Goal: Task Accomplishment & Management: Complete application form

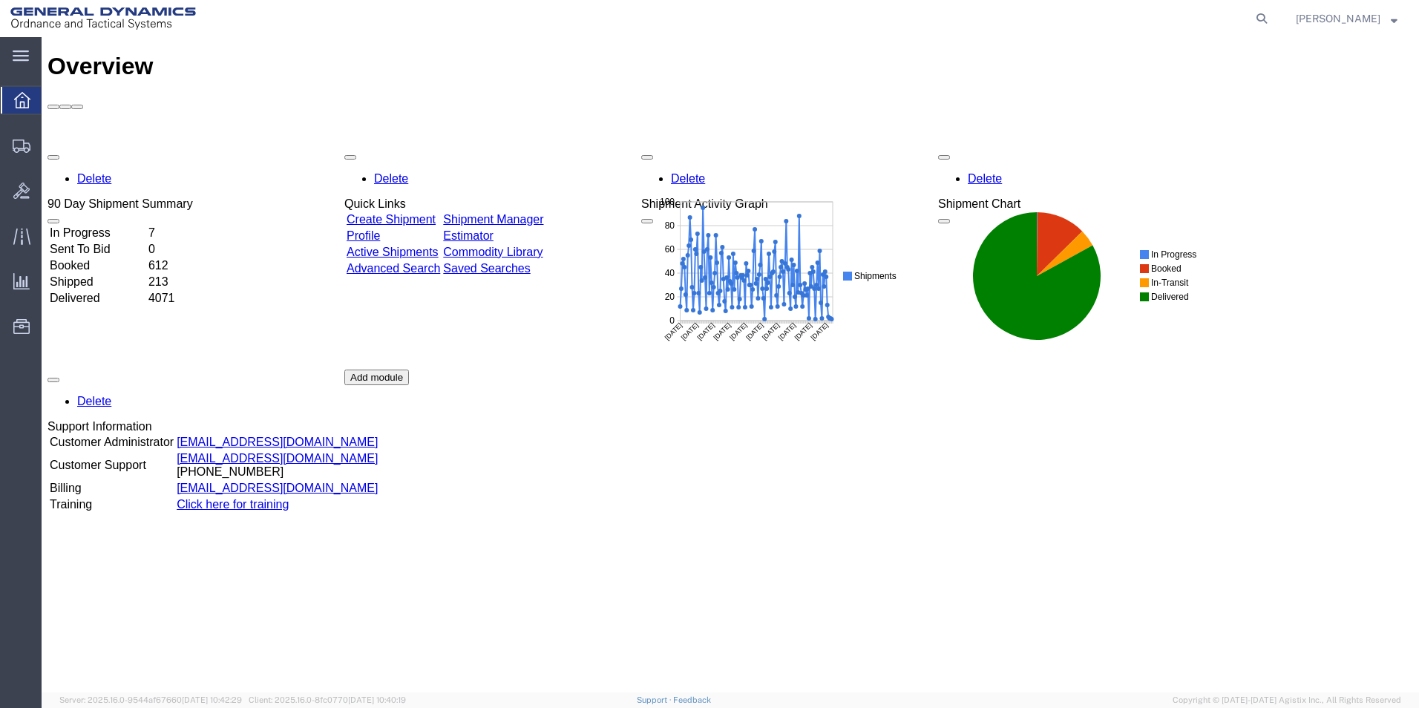
click at [421, 213] on link "Create Shipment" at bounding box center [391, 219] width 89 height 13
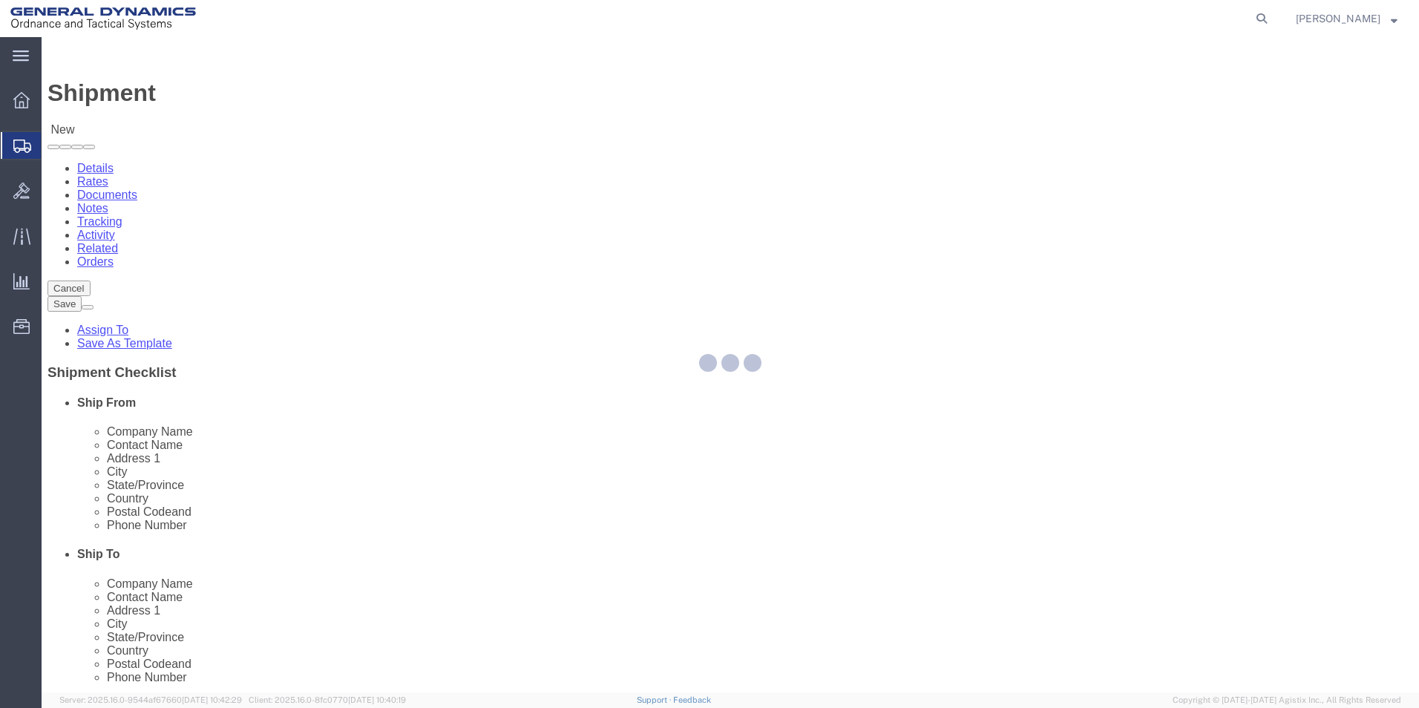
select select
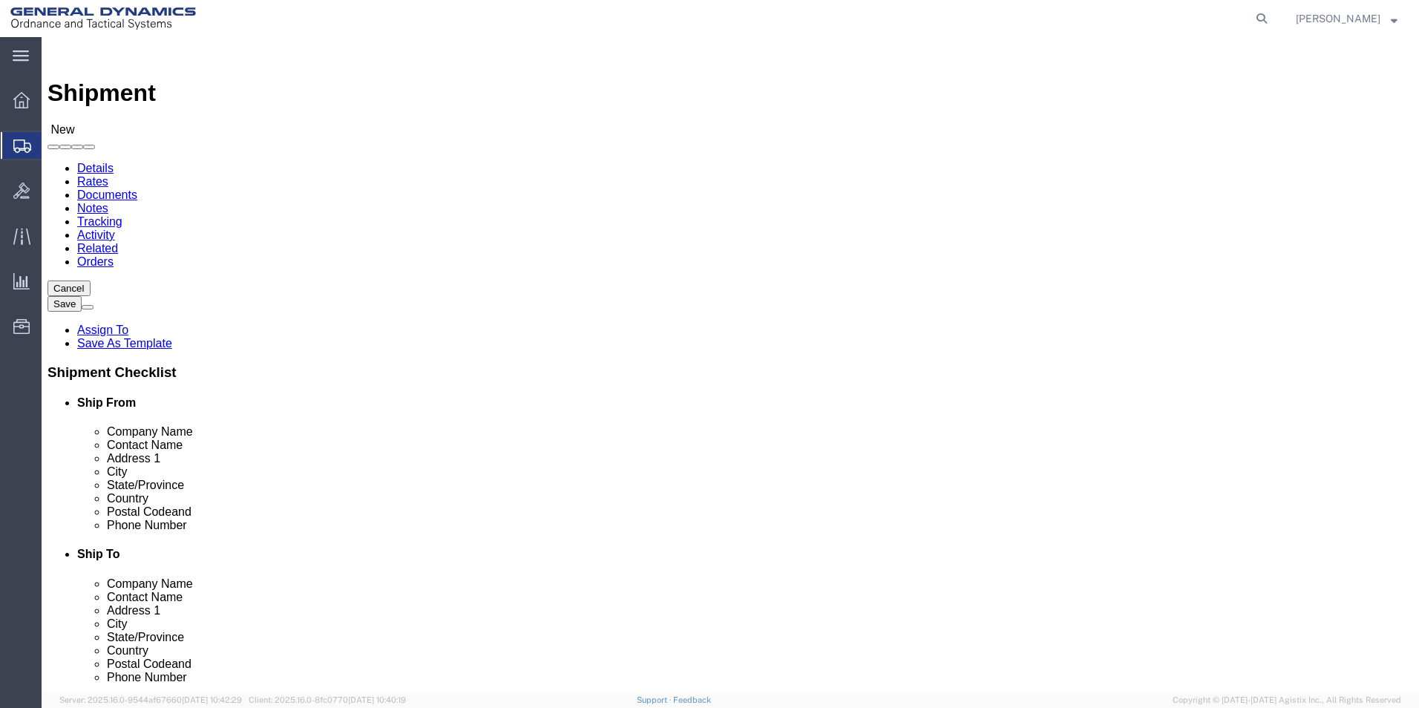
click input "text"
type input "Britn"
click p "- General Dynamics-Scranton - (Britney Atkins) 156 Cedar Ave, Scranton, PA, 185…"
select select
type input "General Dynamics-Scranton"
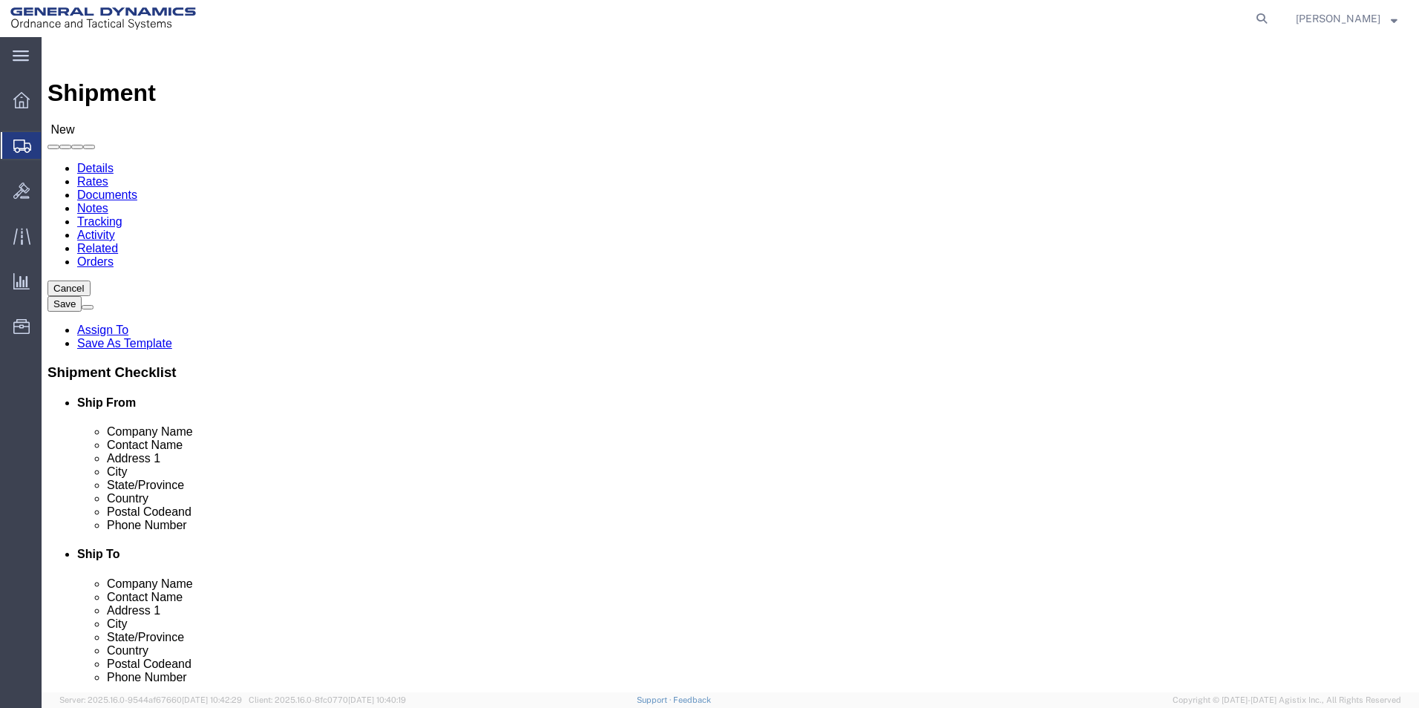
type input "[PERSON_NAME]"
type input "156 Cedar Ave"
type input "Scranton"
type input "18505"
type input "570-340-1140"
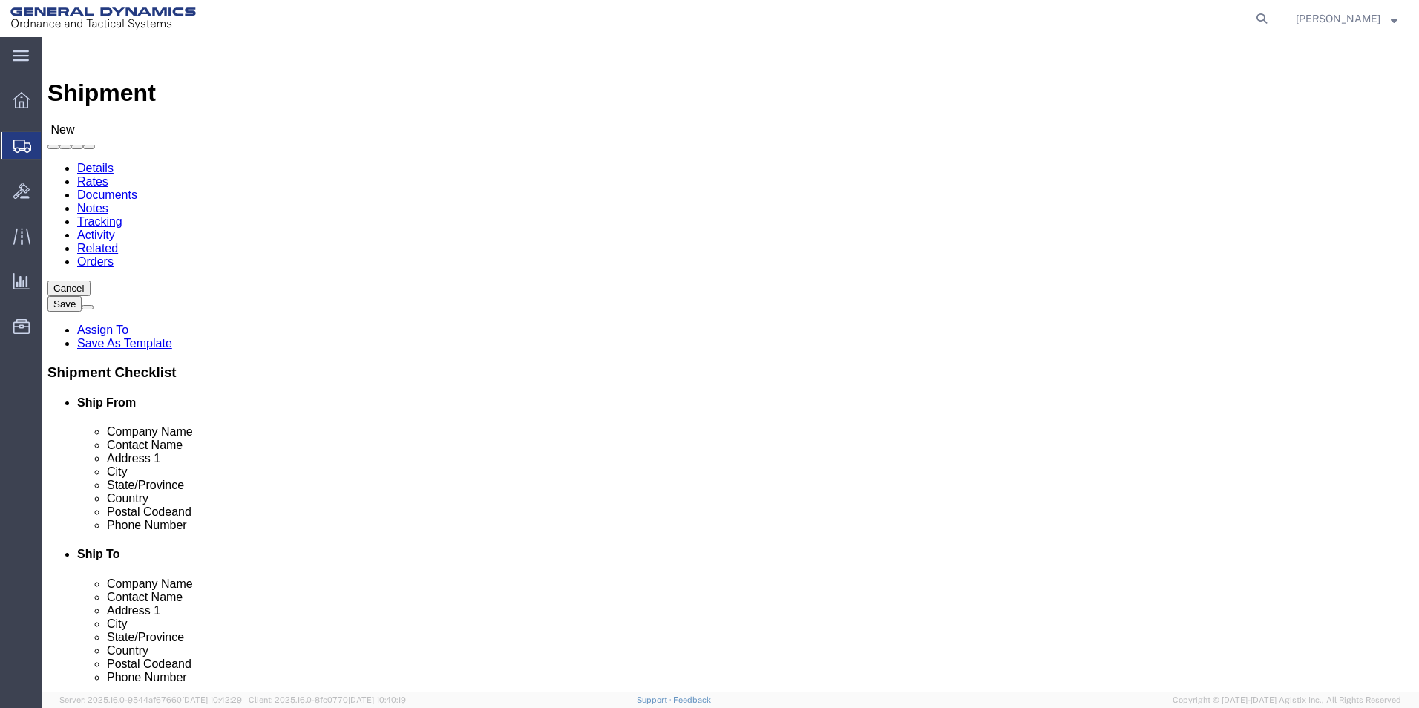
type input "[PERSON_NAME][EMAIL_ADDRESS][PERSON_NAME][DOMAIN_NAME]"
checkbox input "true"
select select "PA"
type input "Britney Atkins/Jim Murphy"
click input "text"
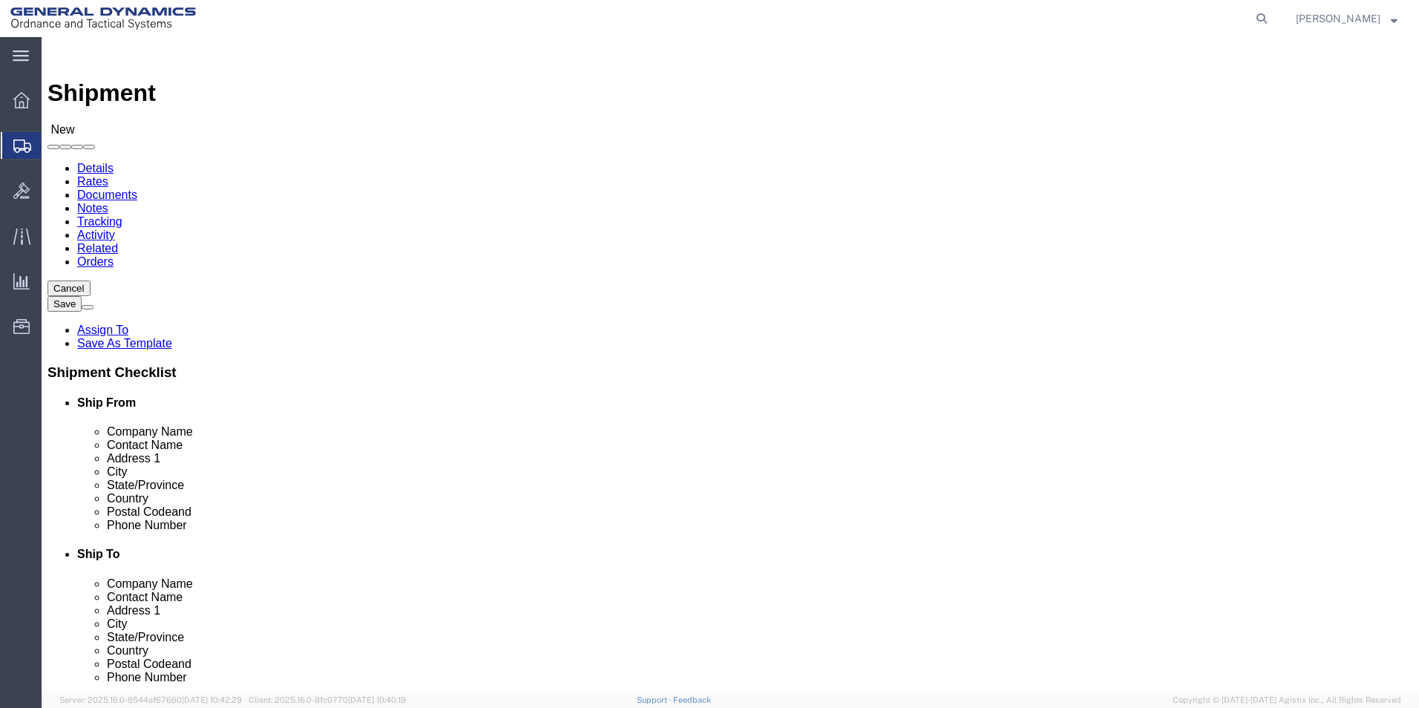
type input "Royal"
click p "- ROYAL MACHINE & TOOL CO. - (GUY BYRNE) 4 WILLOW BROOK DRIVE, BERLIN, CT, 0603…"
select select
type input "ROYAL MACHINE & TOOL CO."
type input "GUY BYRNE"
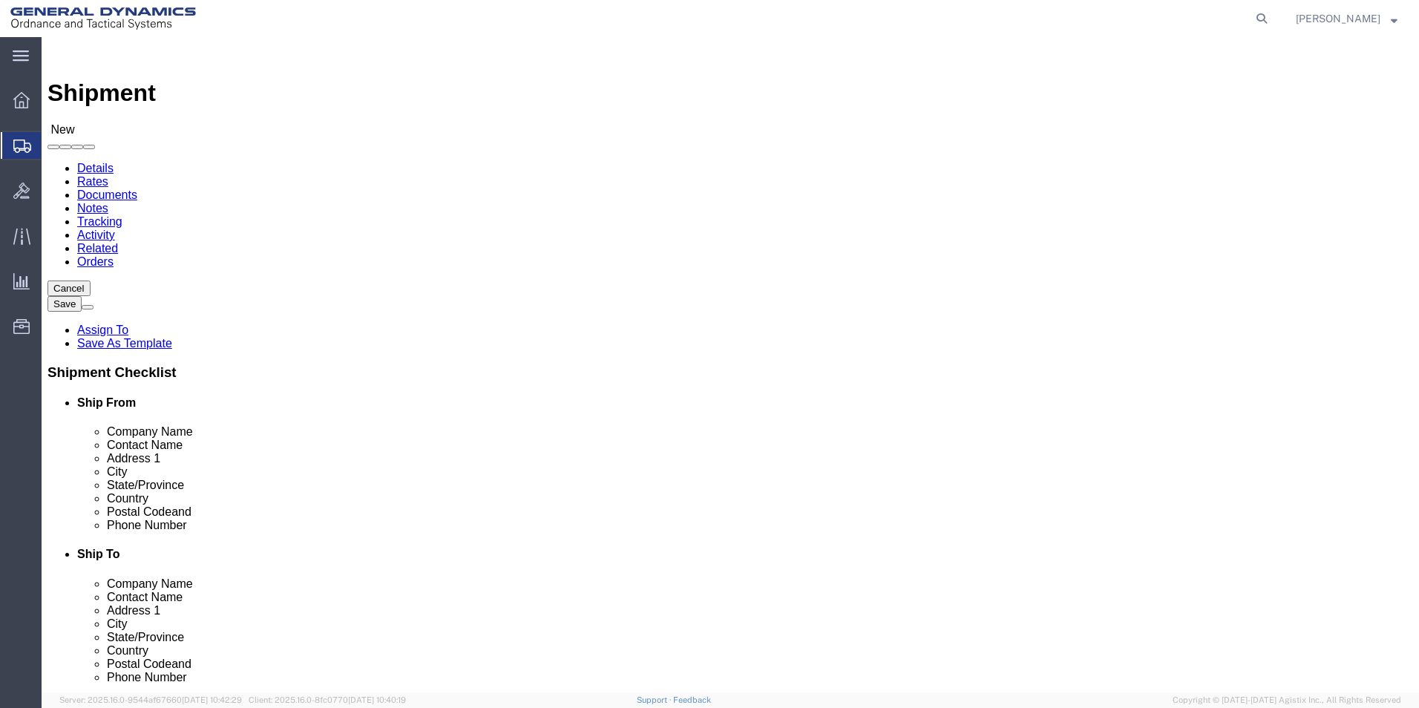
type input "4 WILLOW BROOK DRIVE"
type input "BERLIN"
type input "06037"
type input "(860) 828-6555"
select select "CT"
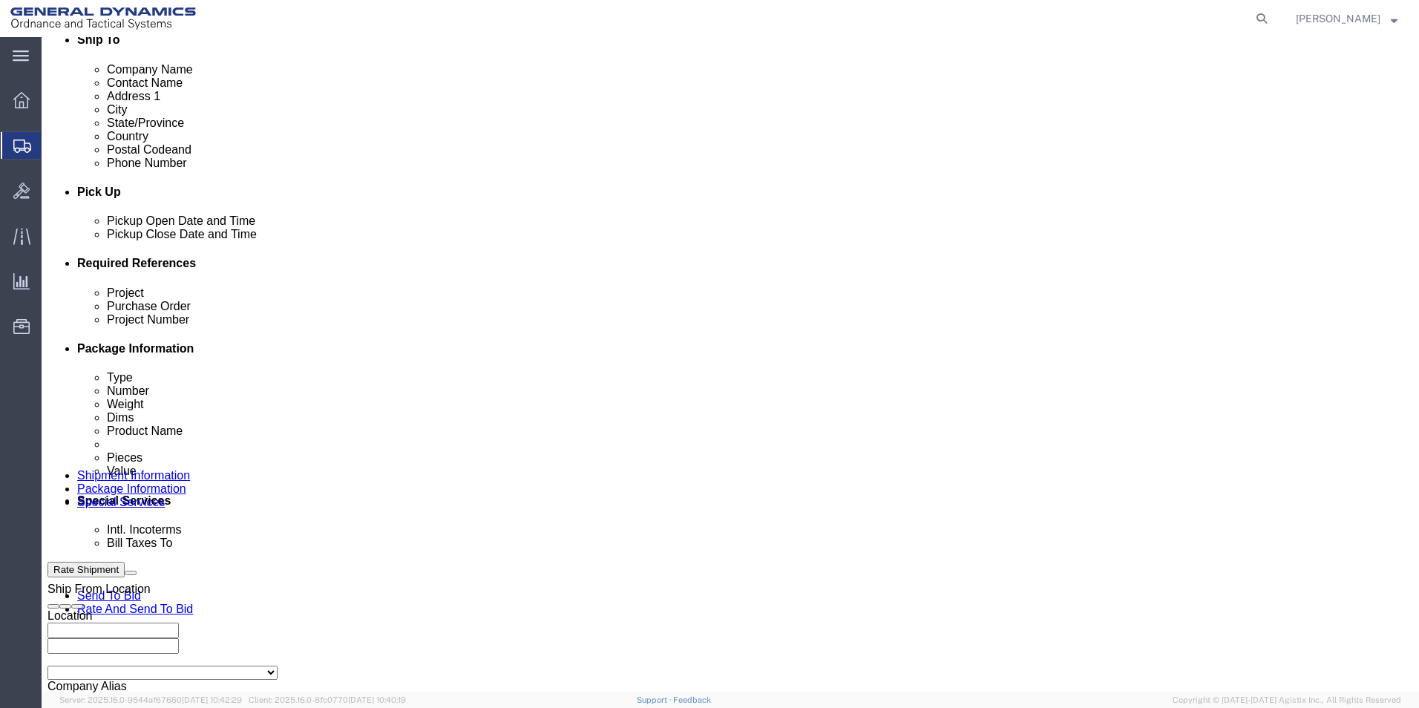
scroll to position [594, 0]
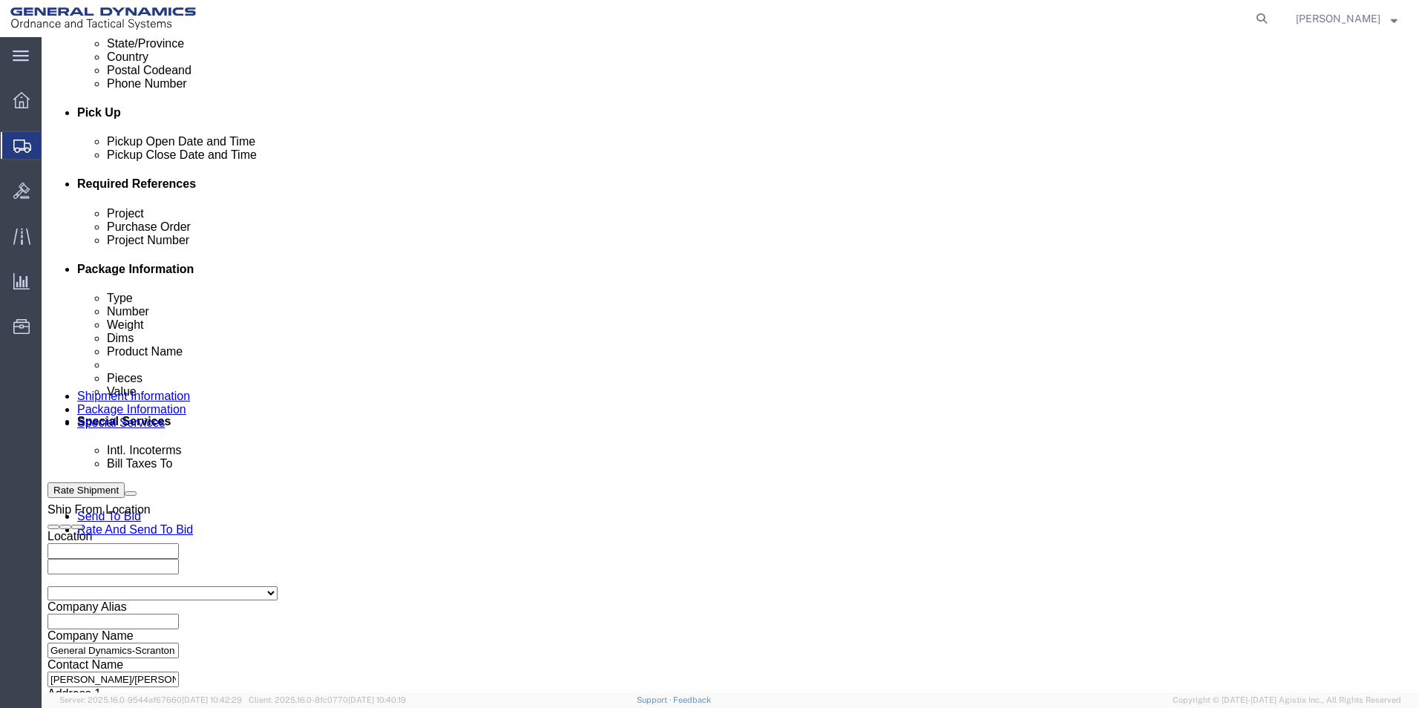
type input "ROYAL MACHINE & TOOL CO."
click input "text"
type input "na"
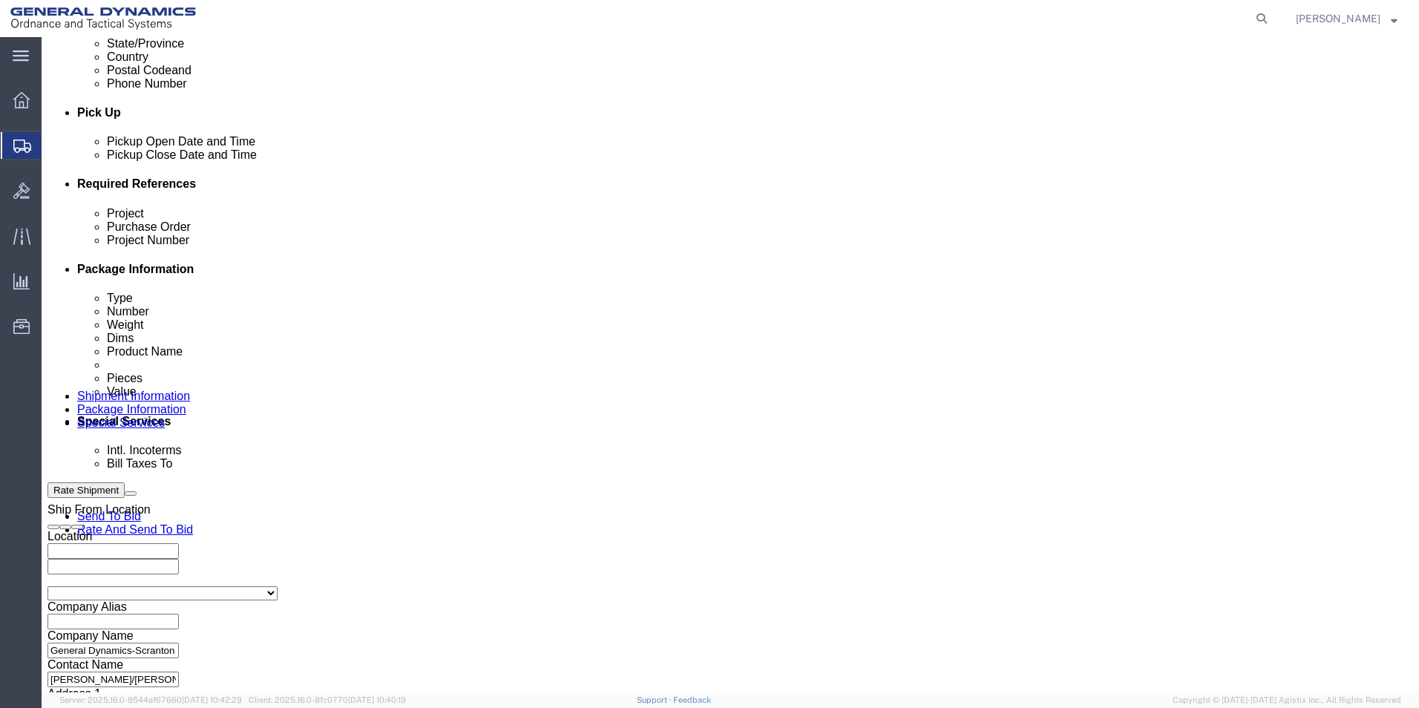
drag, startPoint x: 563, startPoint y: 320, endPoint x: 503, endPoint y: 332, distance: 60.6
click div "Purchase Order na"
click input "PENDING UNTIL EVALUATED"
type input "PENDING UNTIL REPAIR EVALUATED"
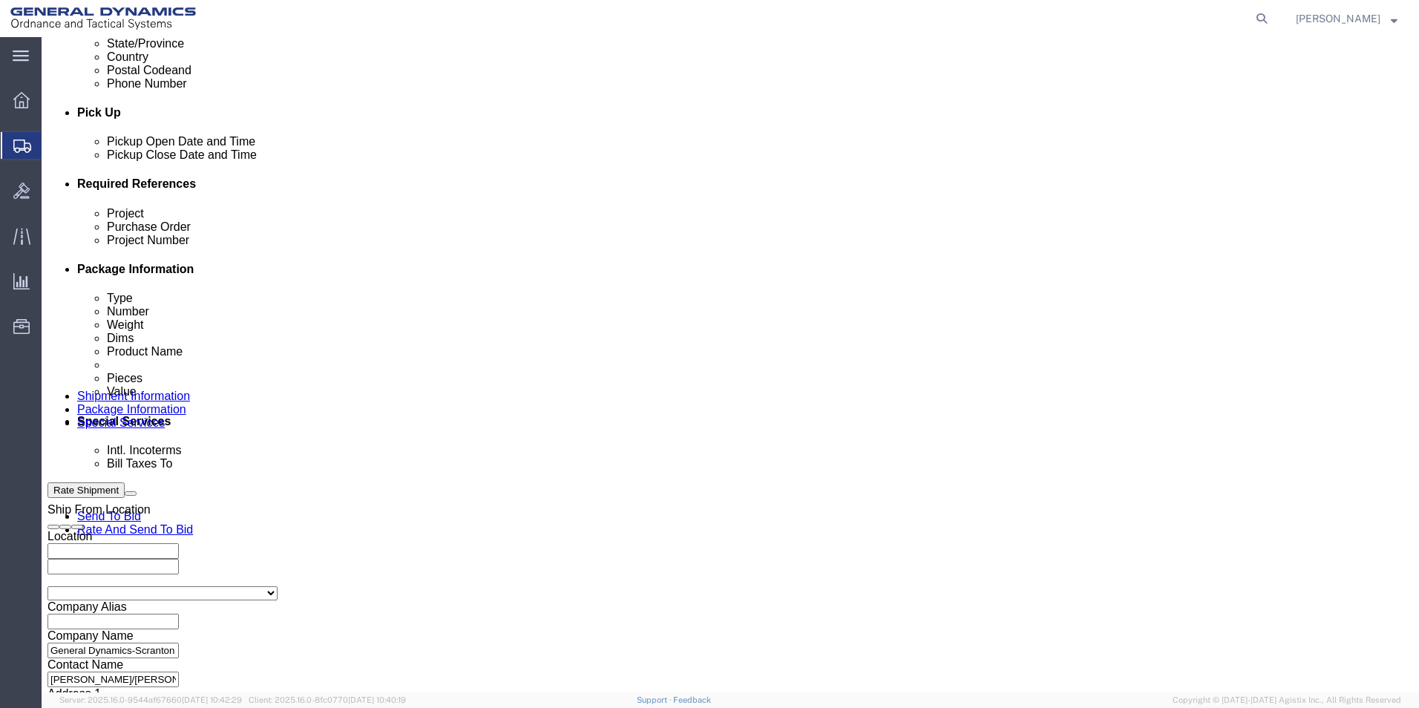
click button "Continue"
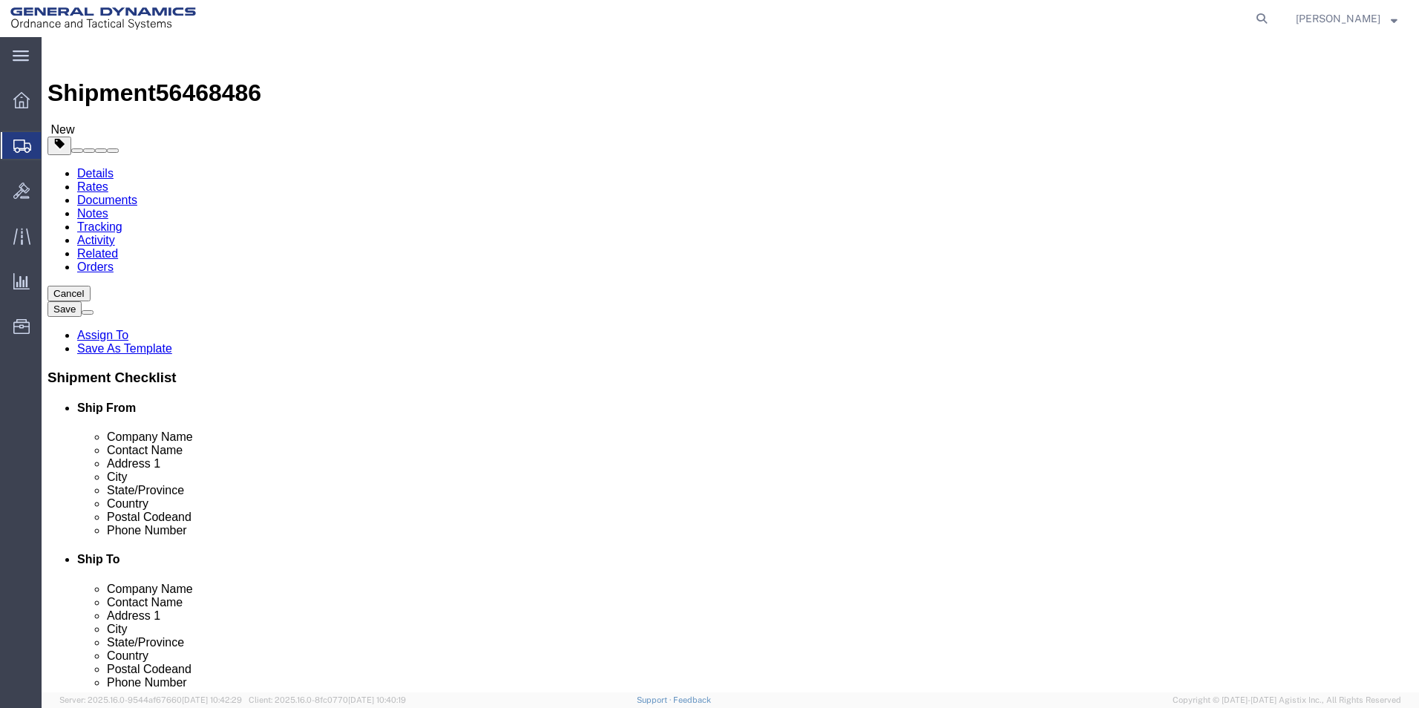
click select "Select Bale(s) Basket(s) Bolt(s) Bottle(s) Buckets Bulk Bundle(s) Can(s) Cardbo…"
select select "YRPK"
click select "Select Bale(s) Basket(s) Bolt(s) Bottle(s) Buckets Bulk Bundle(s) Can(s) Cardbo…"
click input "text"
type input "14"
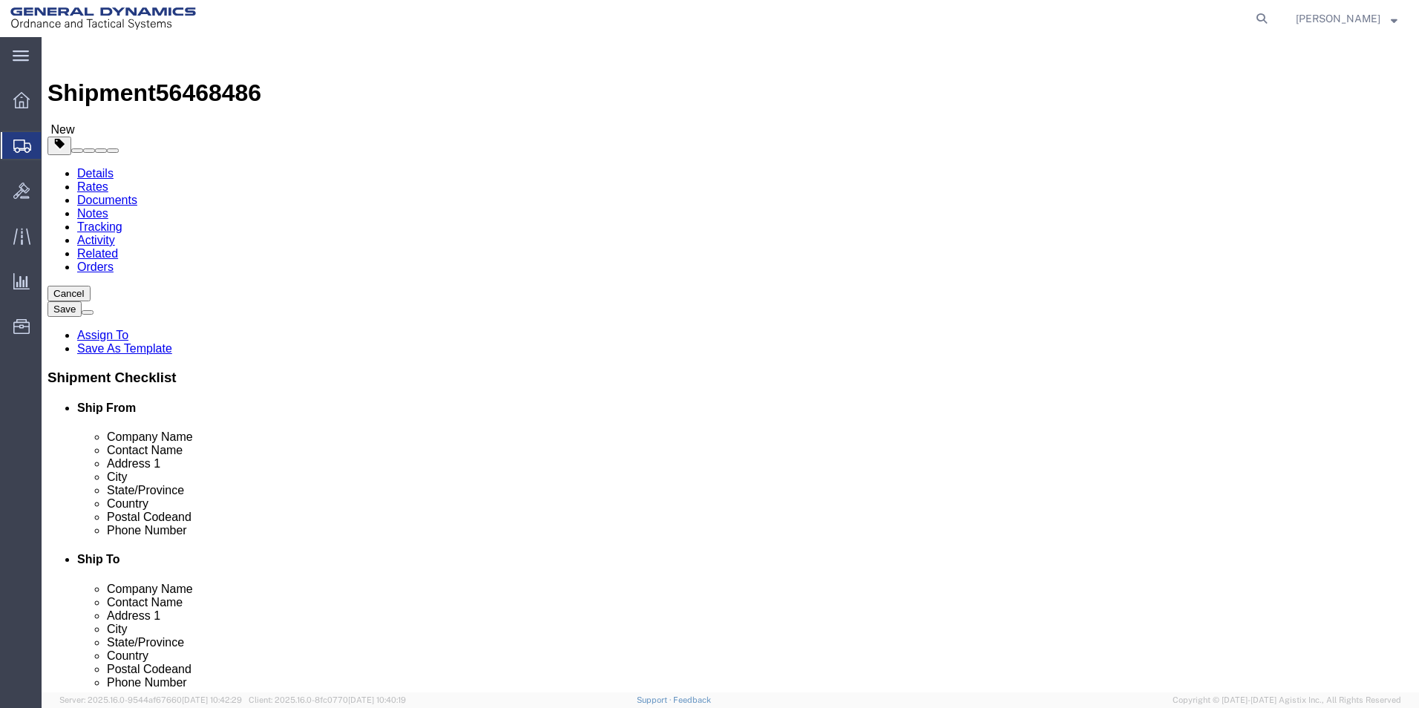
type input "14"
type input "16"
drag, startPoint x: 211, startPoint y: 347, endPoint x: 174, endPoint y: 347, distance: 36.4
click div "Weight Total weight of packages in pounds or kilograms 0.00 Select kgs lbs Ship…"
type input "151.00"
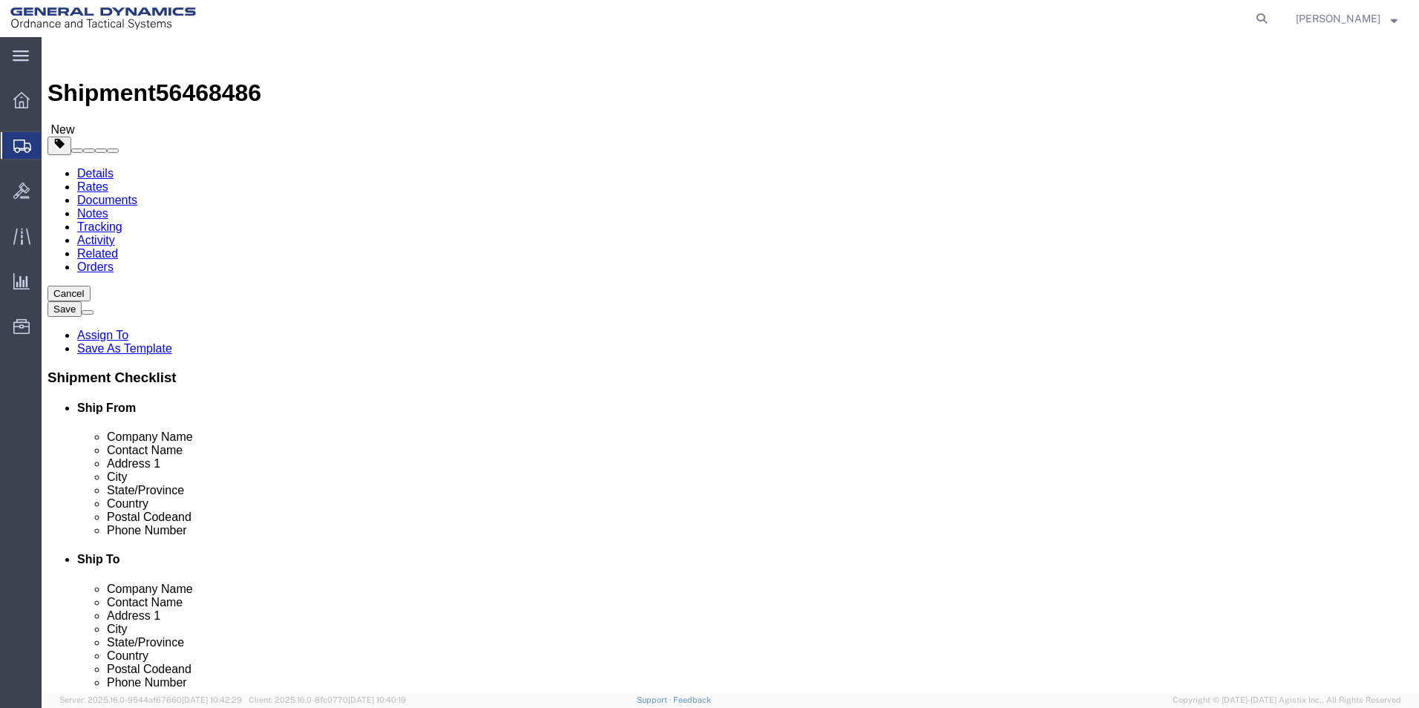
click link "Add Content"
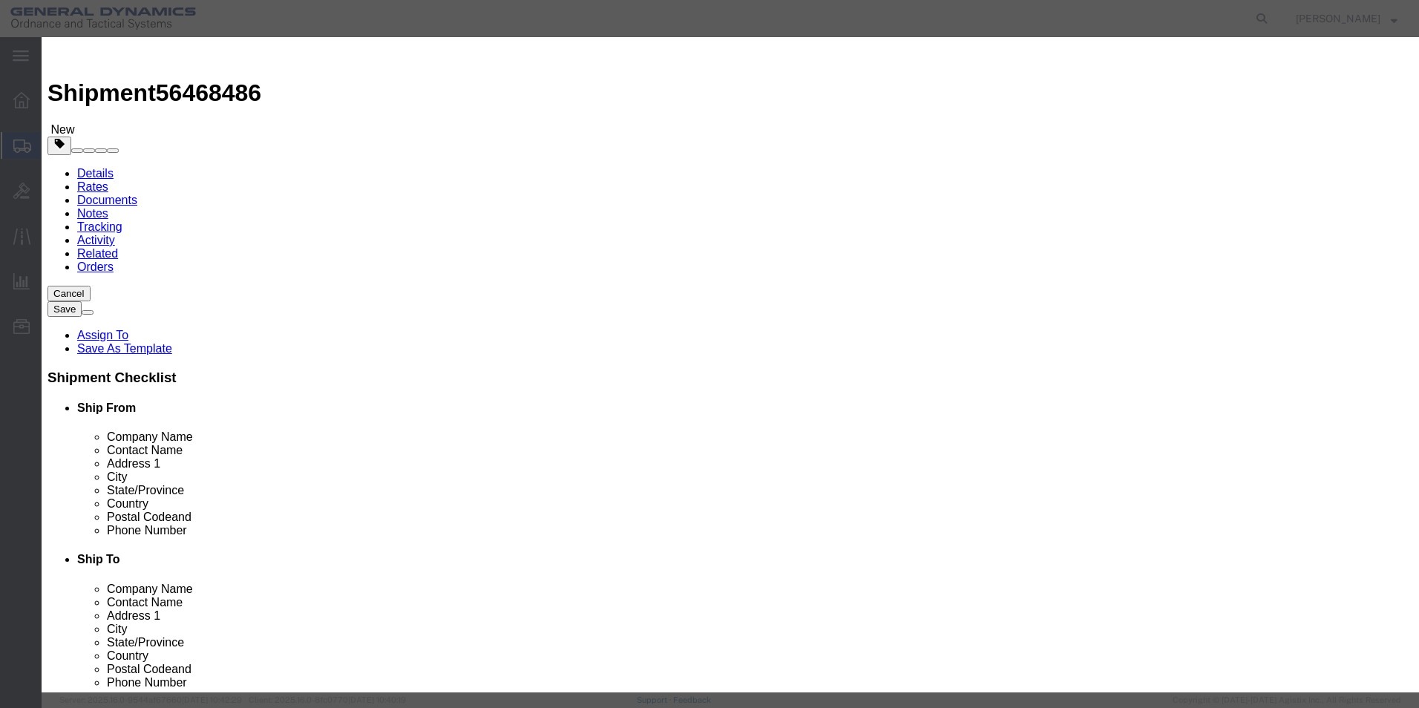
click input "text"
type input "THREE JAW CHUCK"
type input "1"
type input "5000"
select select "USD"
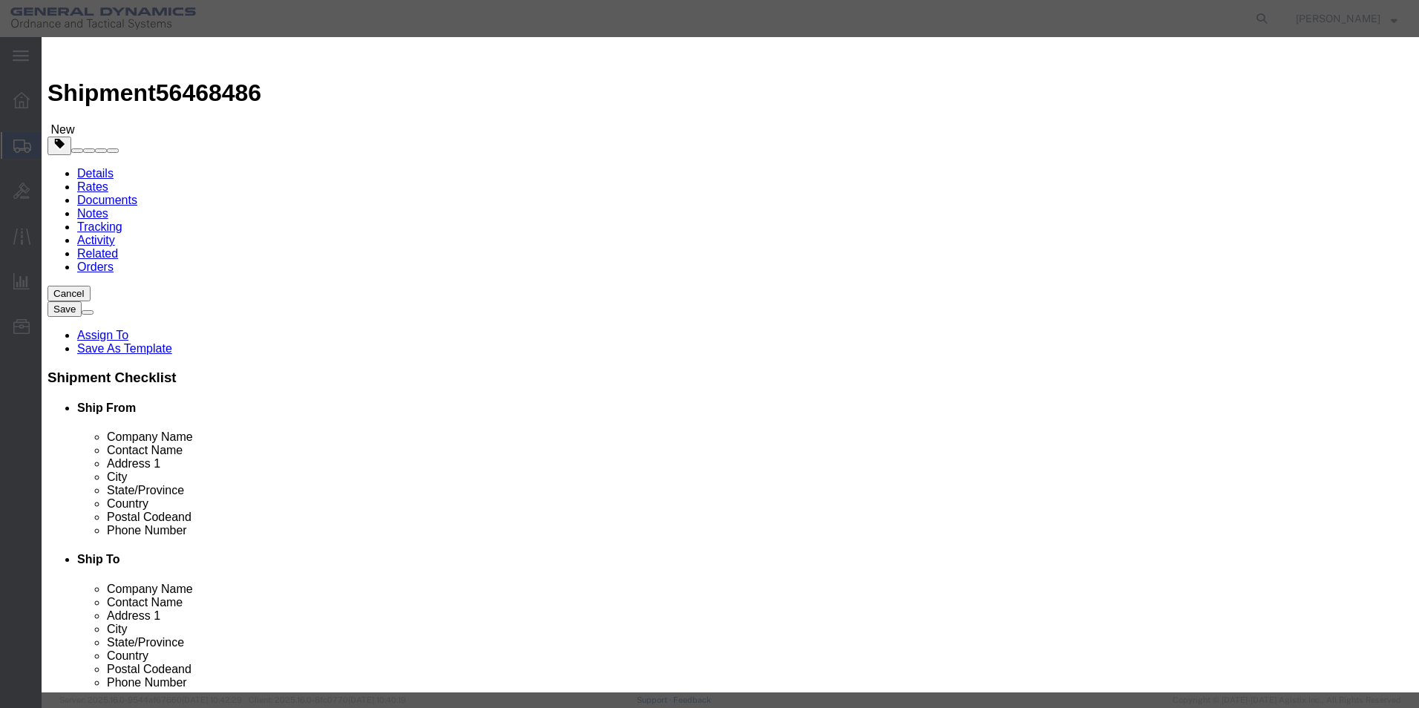
click select "Select 50 55 60 65 70 85 92.5 100 125 175 250 300 400"
select select "70"
click select "Select 50 55 60 65 70 85 92.5 100 125 175 250 300 400"
click textarea
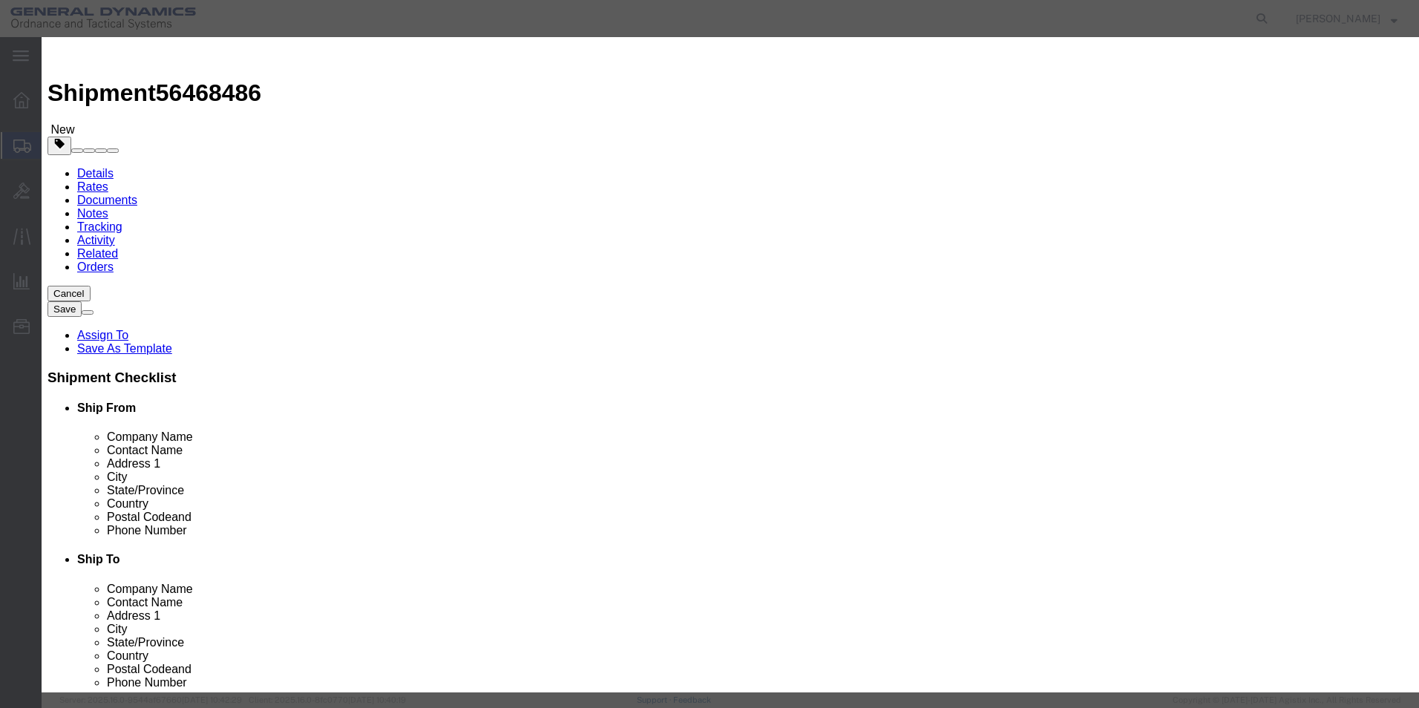
paste textarea "M795 Finish Trun OD Chuck"
type textarea "M795 Finish Trun OD Chuck"
click textarea
paste textarea "Advise price and quote to James Murphy"
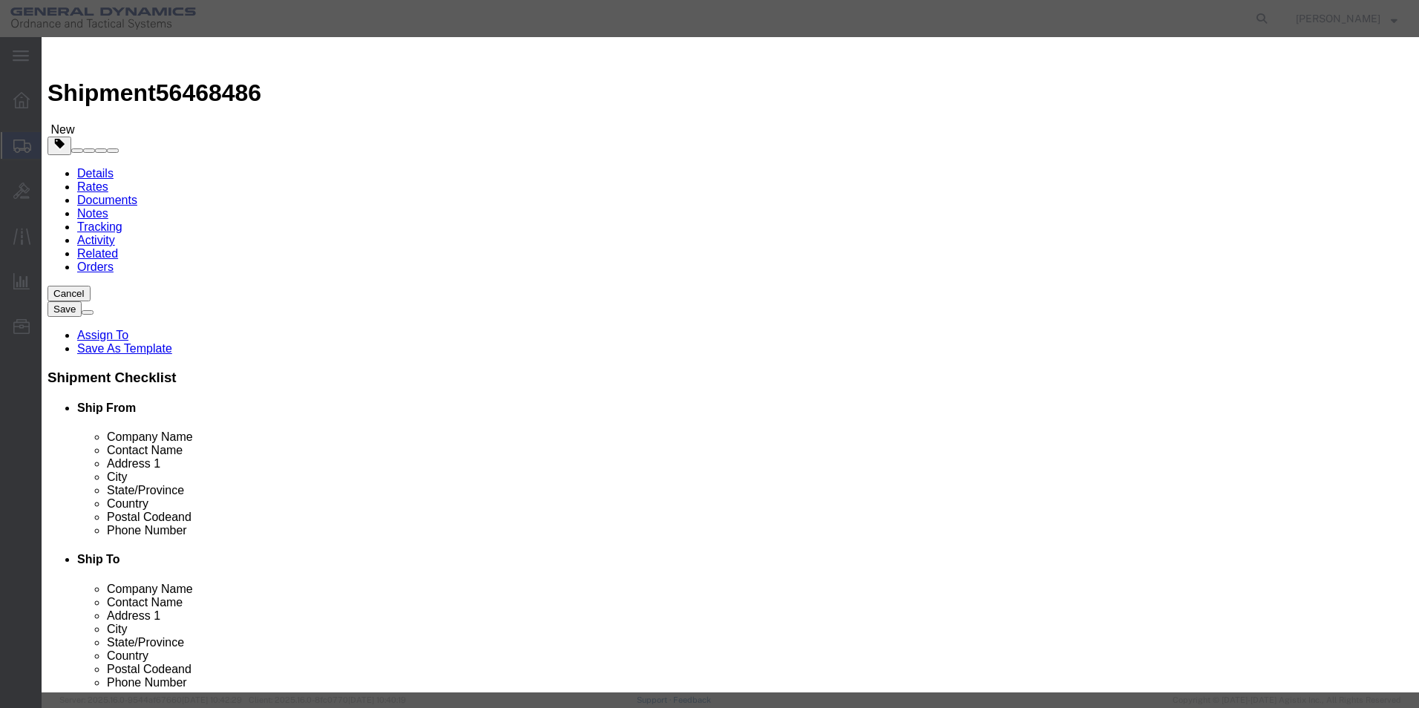
click textarea "Advise price and quote to James Murphy"
paste textarea "do not make any repairs untill P.O. is issued"
click textarea "Advise price and quote to James Murphy. do not make any repairs untill P.O. is …"
drag, startPoint x: 621, startPoint y: 243, endPoint x: 428, endPoint y: 227, distance: 194.4
click div "Advise price and quote to James Murphy. Do not make any repairs until P.O. is i…"
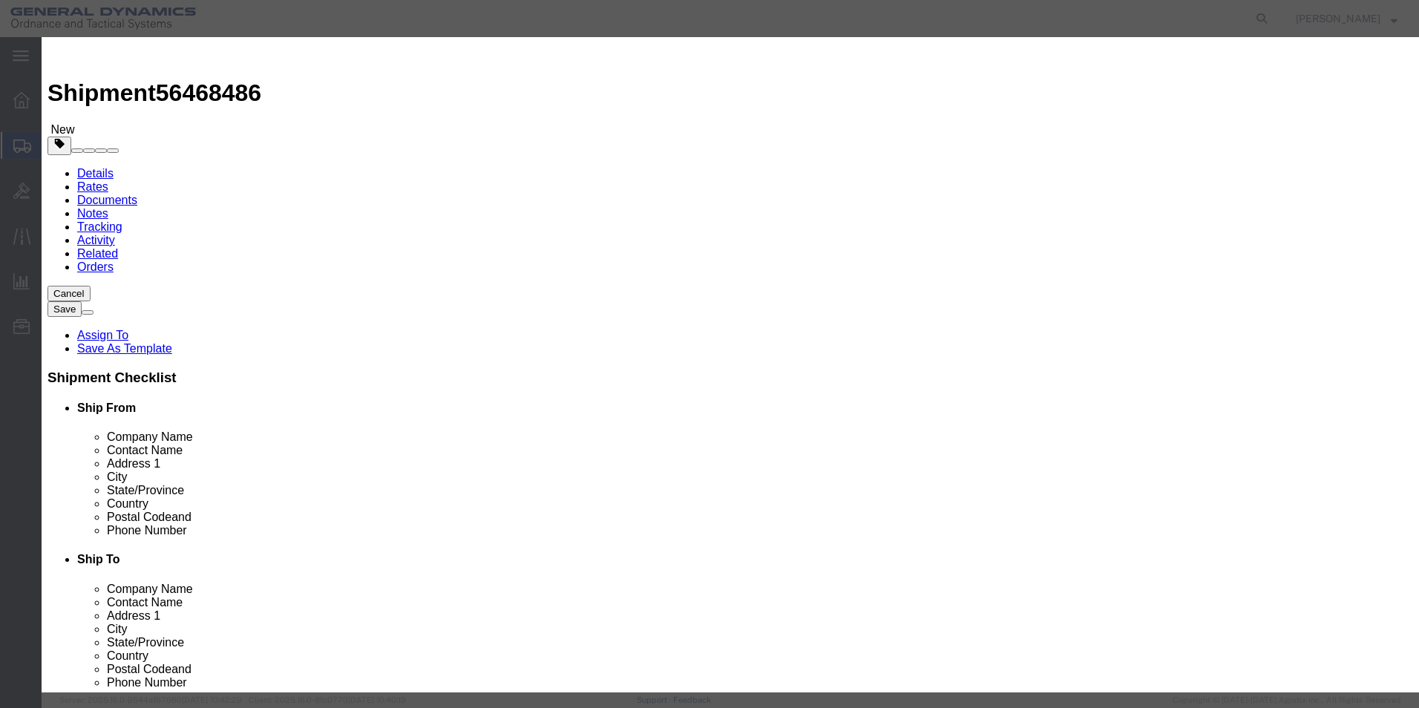
click textarea "Advise price and quote to James Murphy. Do not make any repairs until P.O. is i…"
type textarea "NOTE: Advise price and quote to James Murphy. Do not make any repairs until P.O…"
click button "Save & Close"
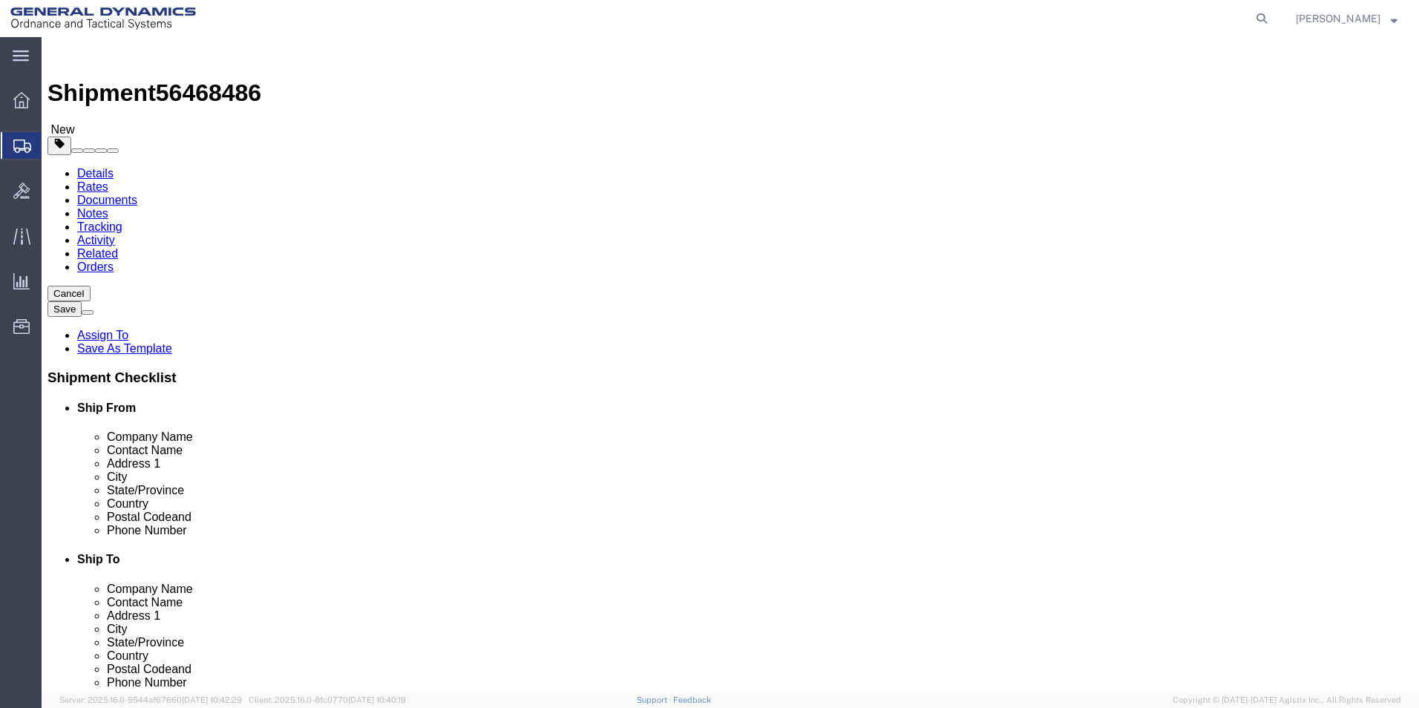
click button "Continue"
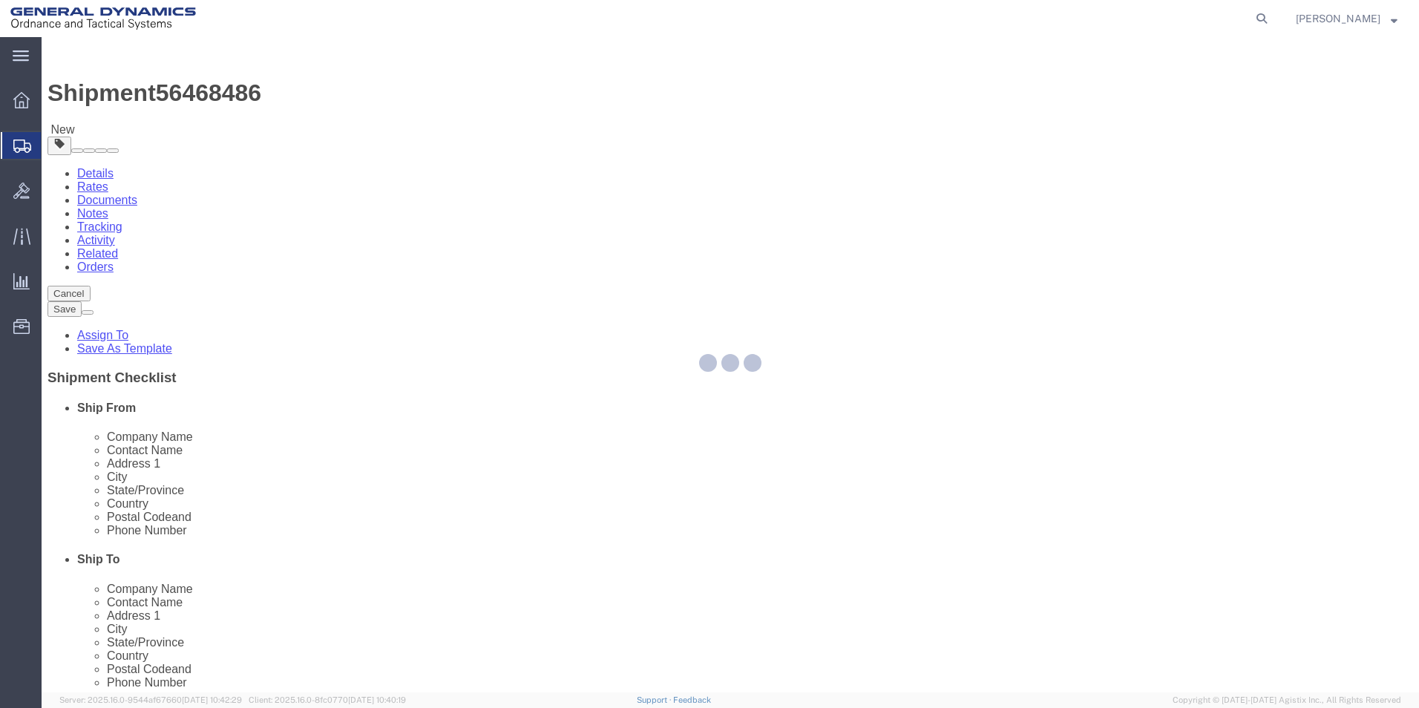
select select
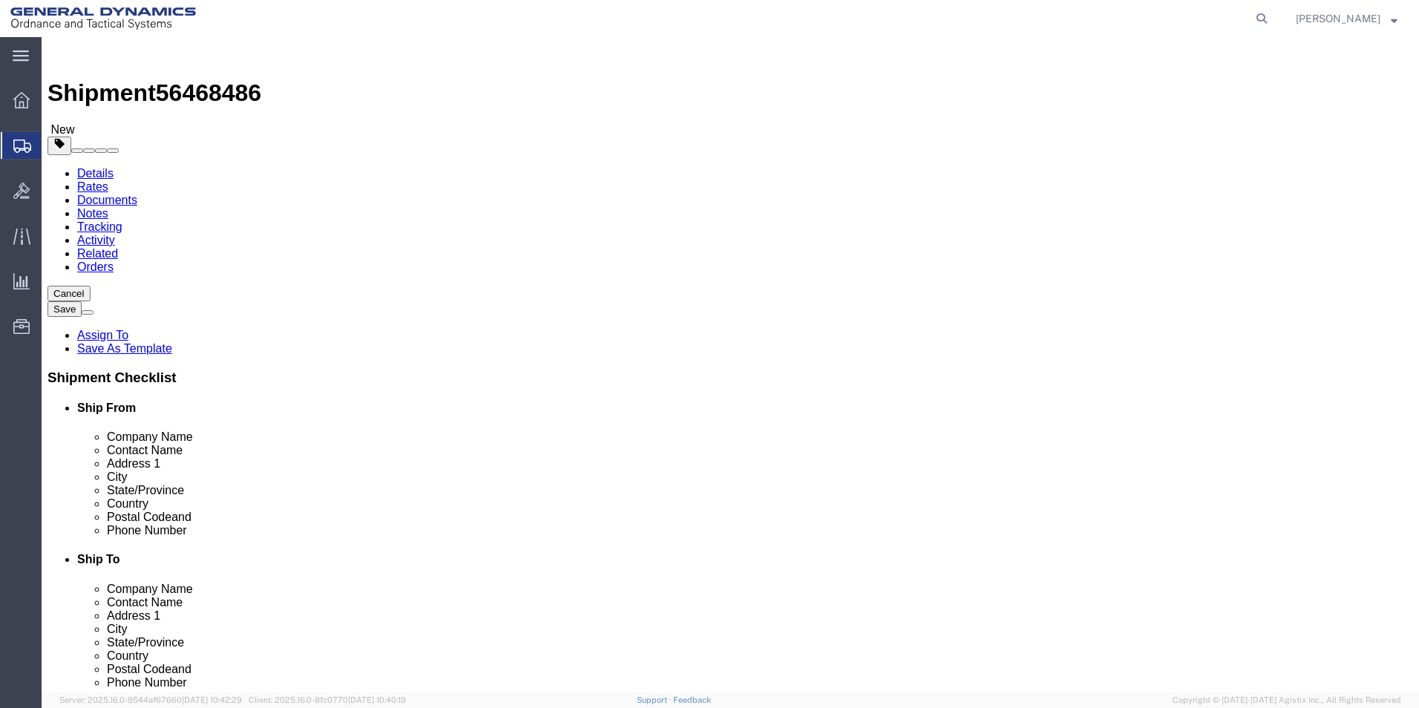
click textarea
paste textarea "NOTE: Advise price and quote to James Murphy. Do not make any repairs until P.O…"
click textarea "NOTE: Advise price and quote to James Murphy. Do not make any repairs until P.O…"
click textarea "NOTE: Advise price and quote to James Murphy james/murphy@gd-ots.com. Do not ma…"
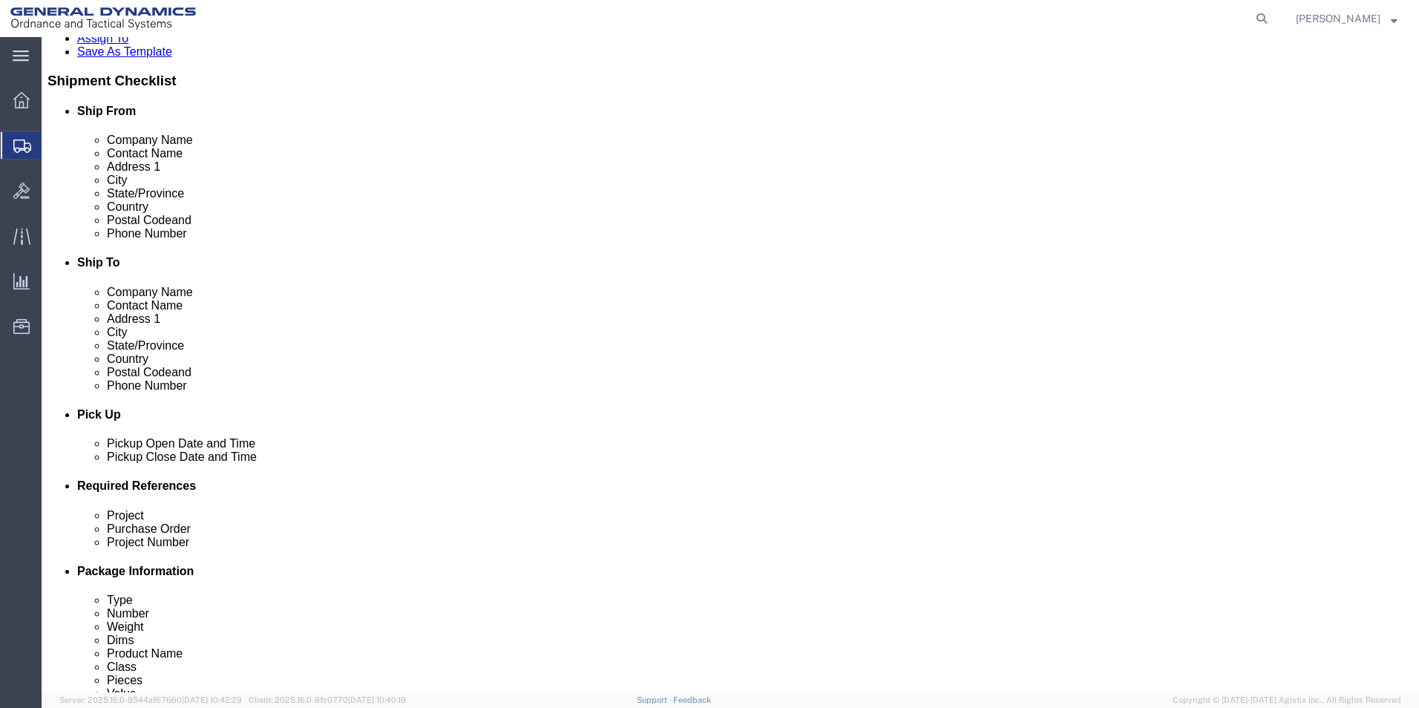
scroll to position [594, 0]
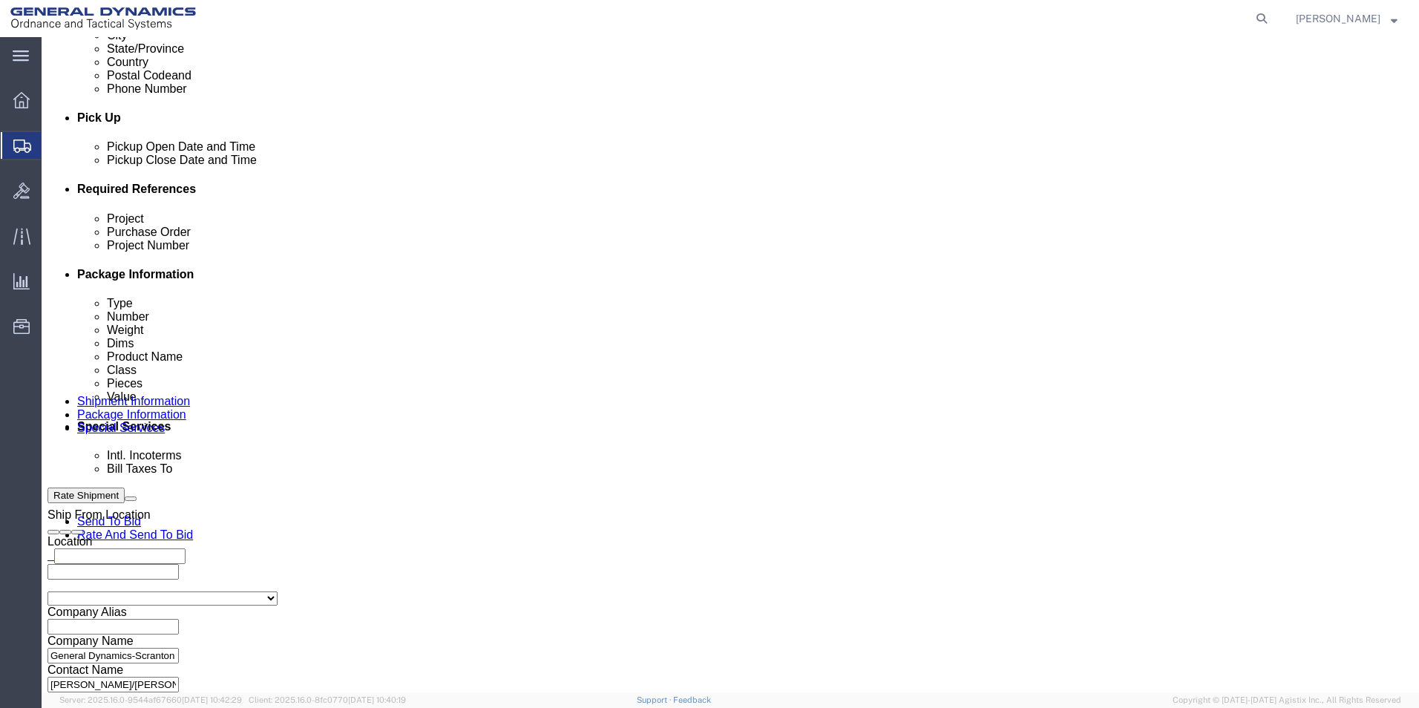
type textarea "NOTE: Advise price and quote to James Murphy james.murphy@gd-ots.com. Do not ma…"
click select "Select Recipient Account Sender/Shipper Third Party Account"
select select "SHIP"
click select "Select Recipient Account Sender/Shipper Third Party Account"
click div "Cost Center Select Buyer Cost Center Department Operations Number Order Number …"
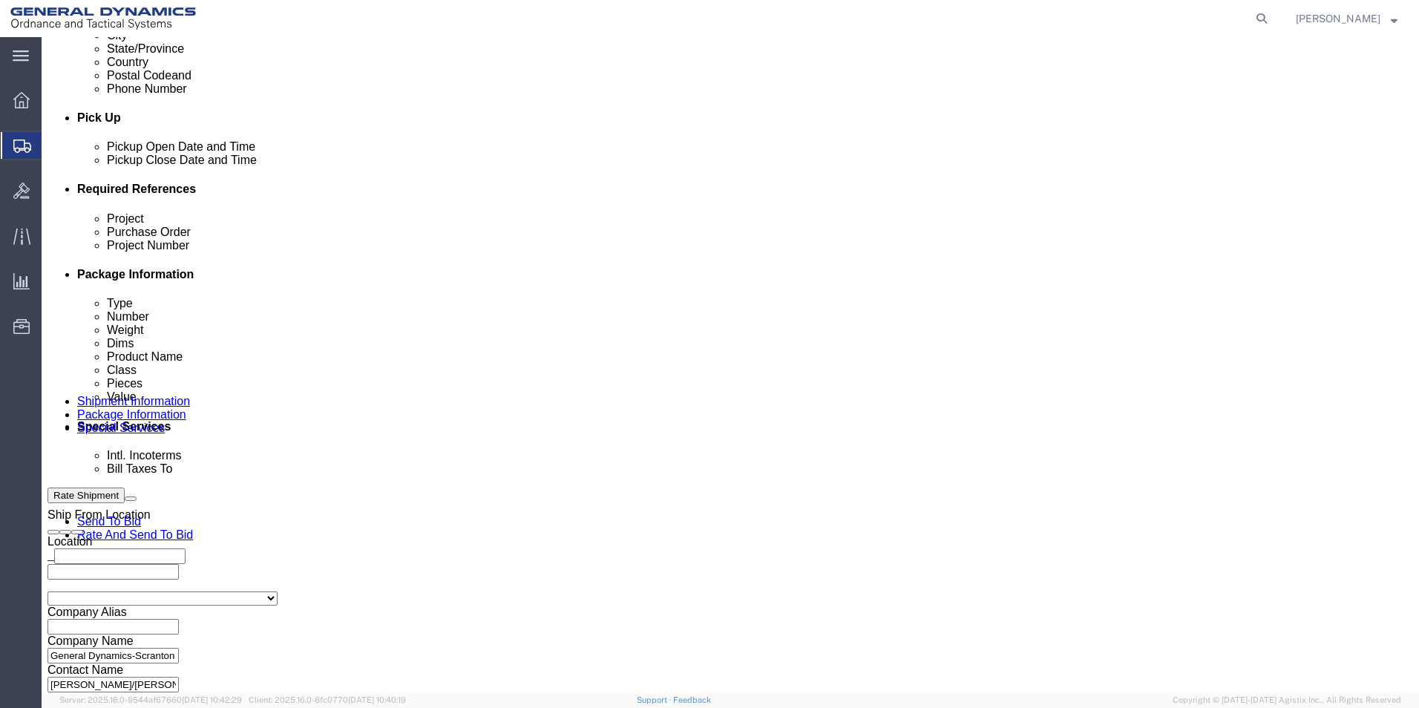
click button "Rate Shipment"
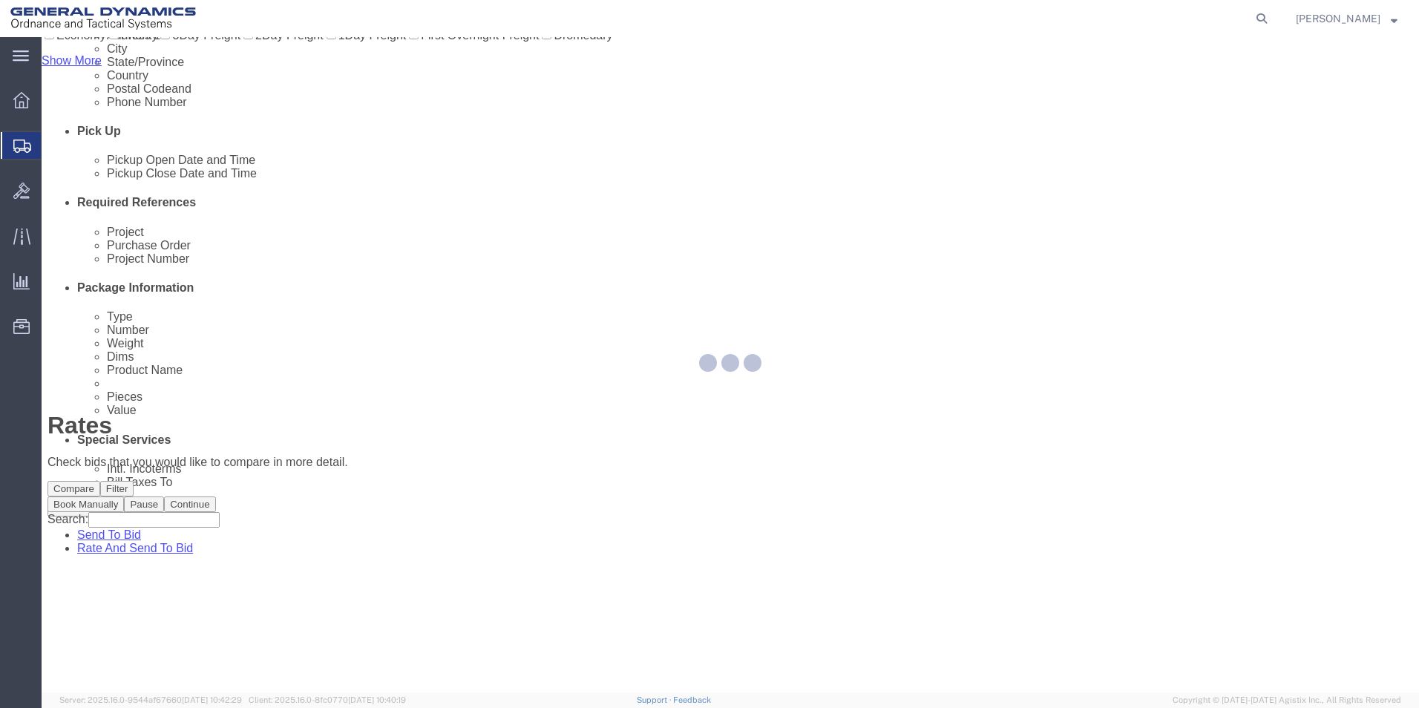
scroll to position [0, 0]
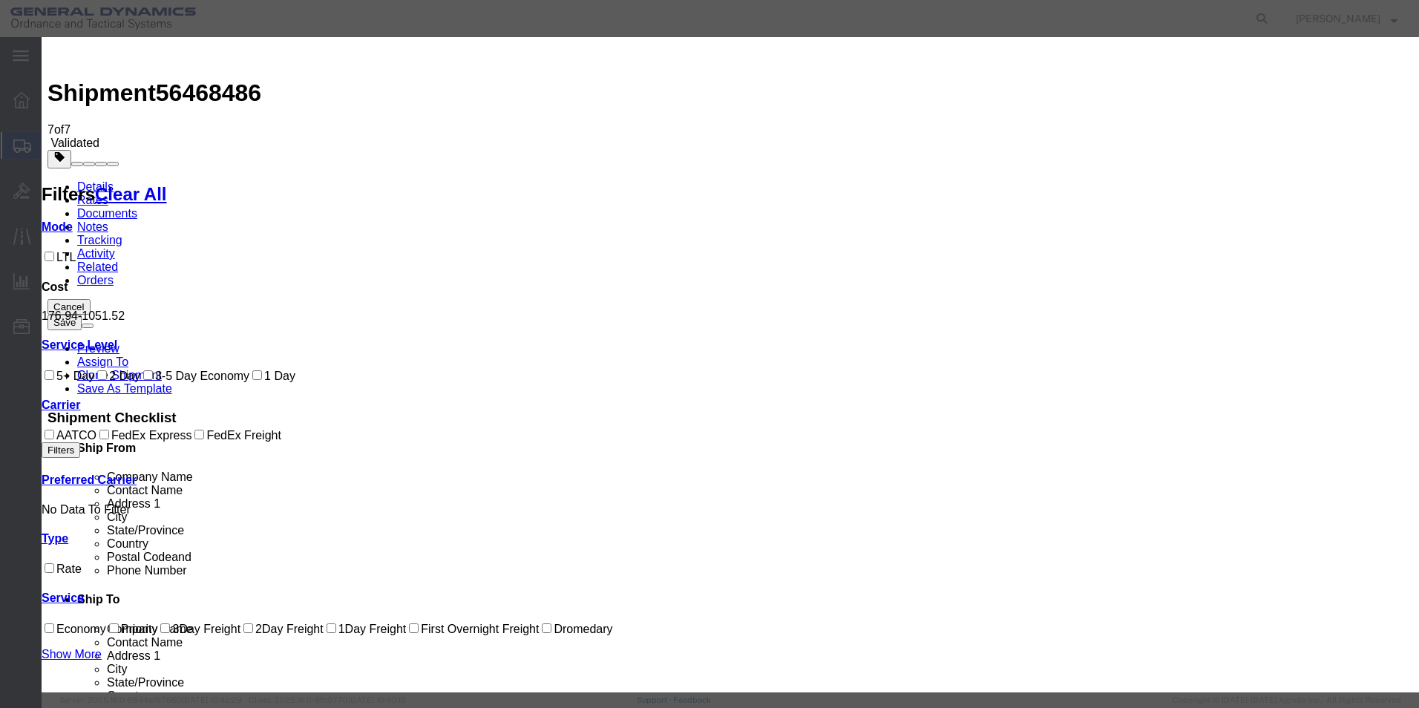
drag, startPoint x: 633, startPoint y: 134, endPoint x: 632, endPoint y: 144, distance: 9.7
select select "79"
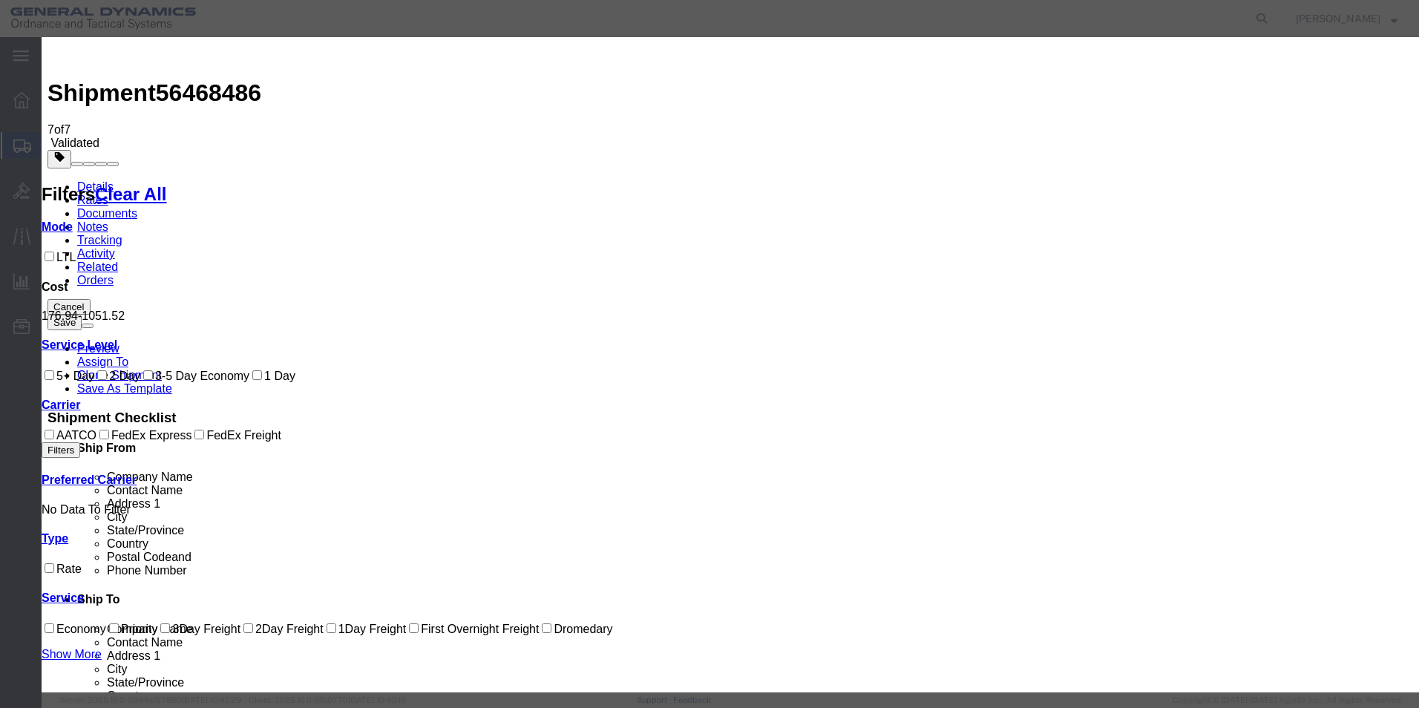
select select "1347"
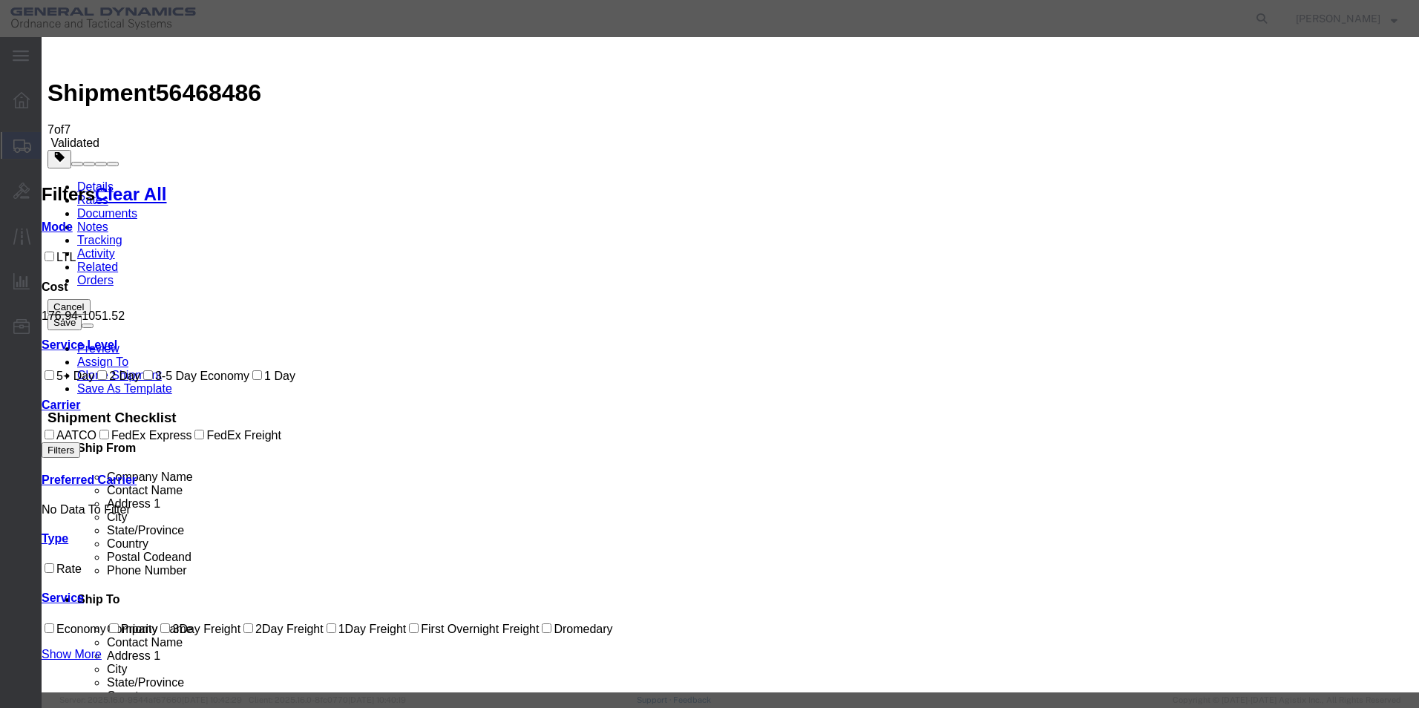
type input "56468486"
type input "britney atkins"
type input "5703401140"
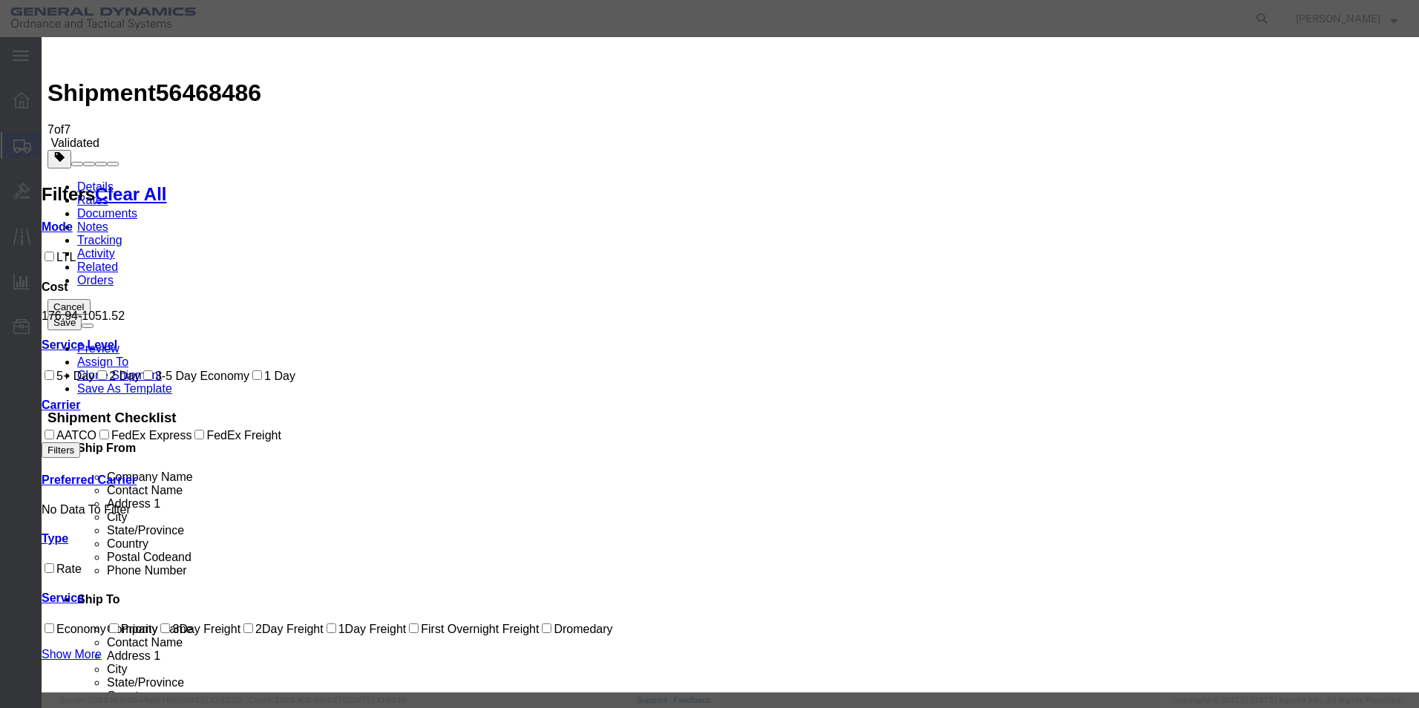
select select "1300"
drag, startPoint x: 906, startPoint y: 467, endPoint x: 1014, endPoint y: 501, distance: 113.6
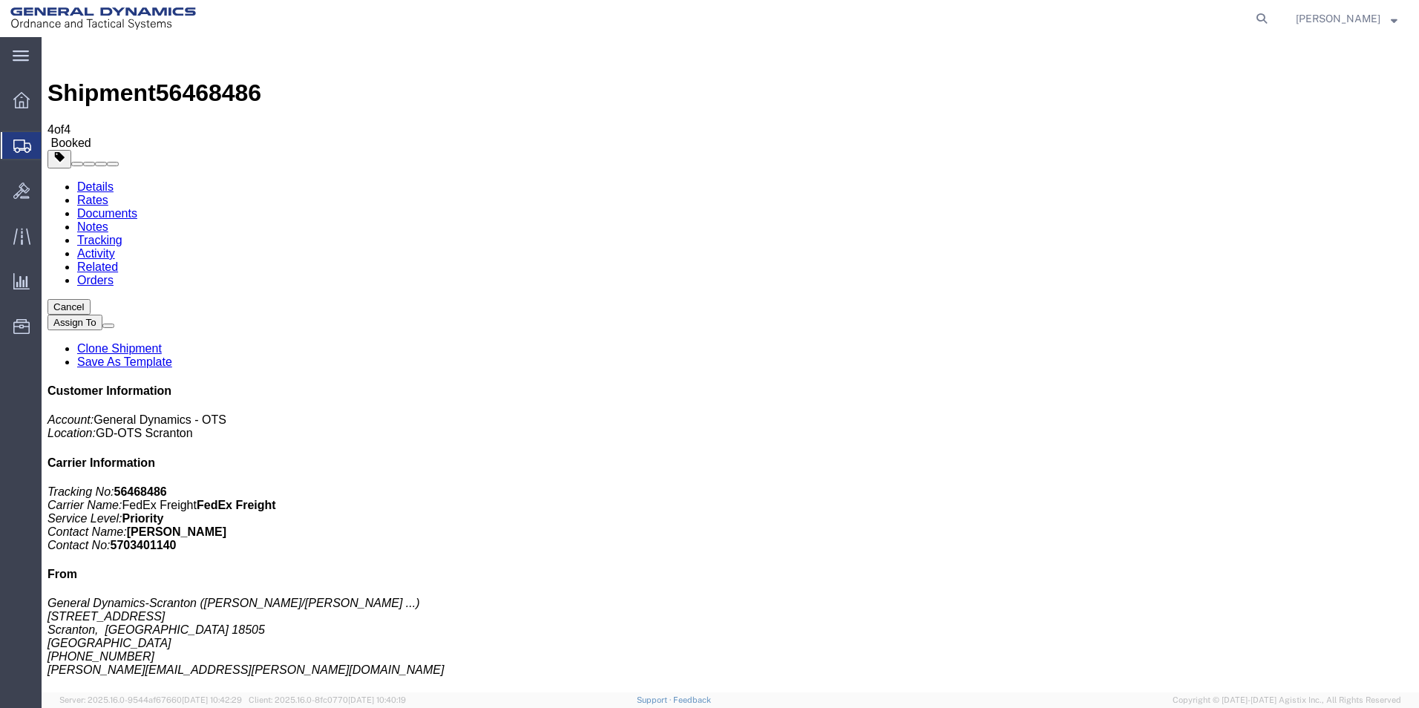
drag, startPoint x: 112, startPoint y: 233, endPoint x: 448, endPoint y: 344, distance: 353.5
